Goal: Information Seeking & Learning: Compare options

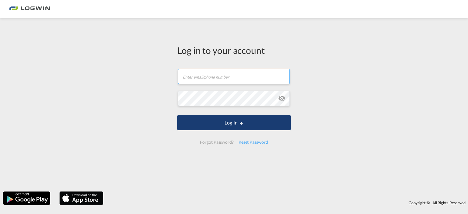
type input "[PERSON_NAME][EMAIL_ADDRESS][DOMAIN_NAME]"
click at [235, 125] on button "Log In" at bounding box center [233, 122] width 113 height 15
